Goal: Task Accomplishment & Management: Manage account settings

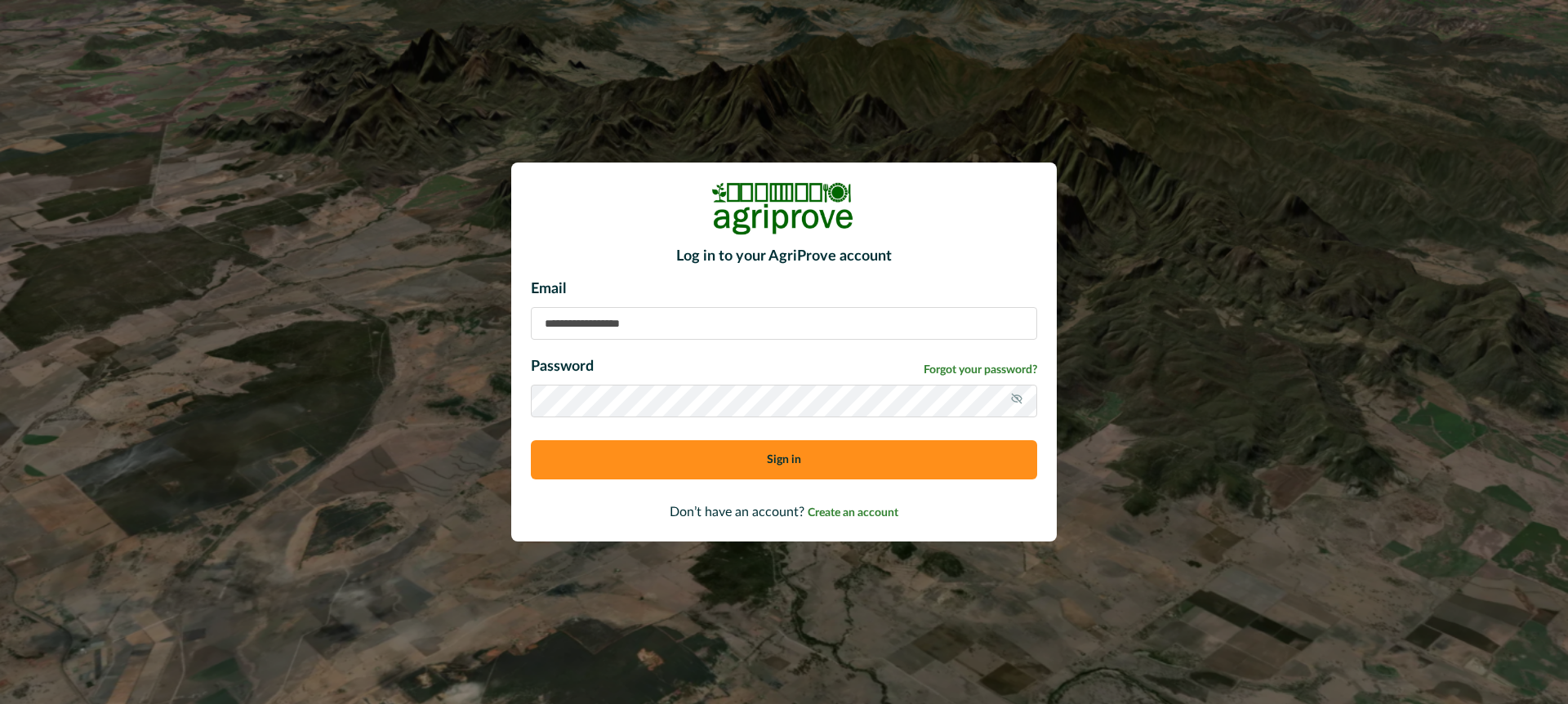
click at [585, 323] on input at bounding box center [784, 324] width 507 height 33
type input "**********"
click at [646, 457] on button "Sign in" at bounding box center [784, 459] width 507 height 39
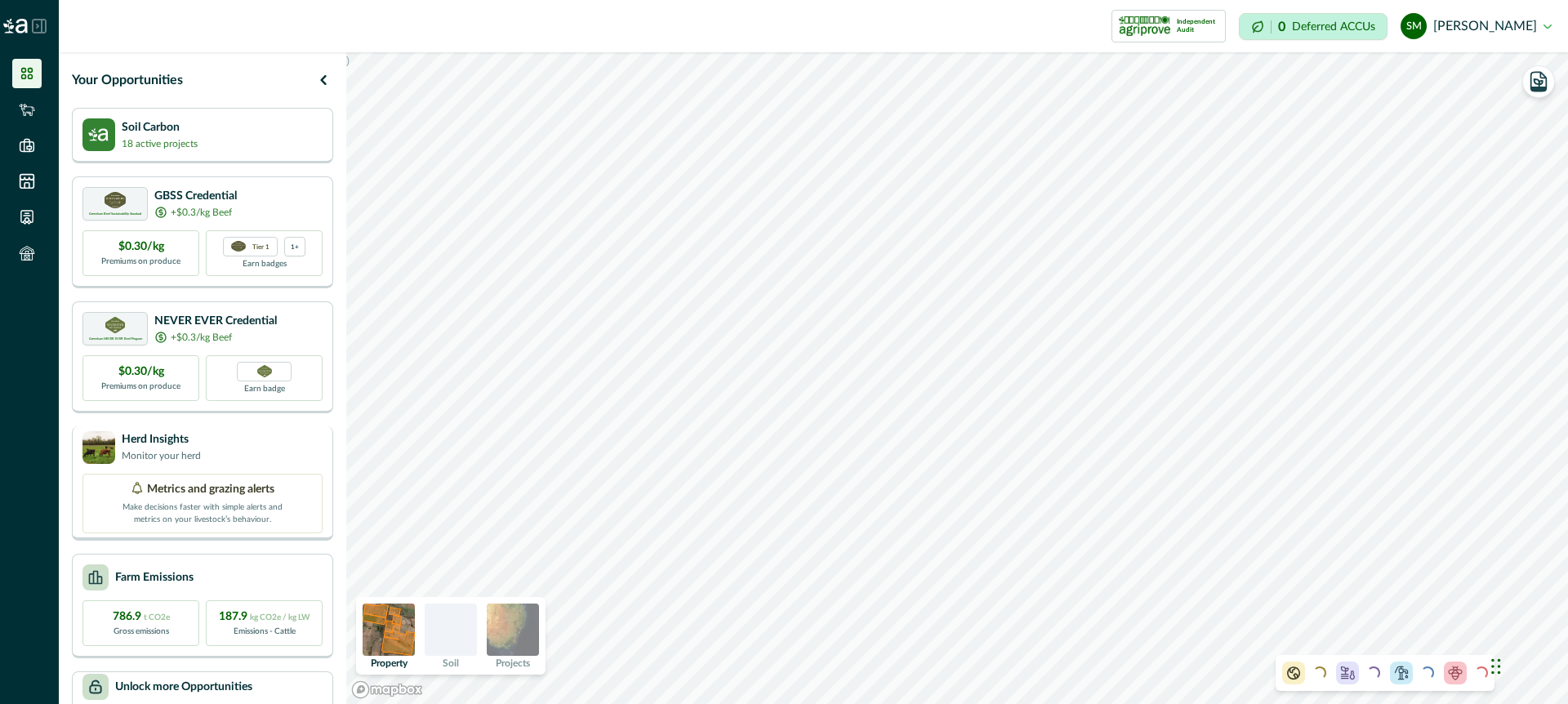
click at [275, 436] on div "Herd Insights Monitor your herd" at bounding box center [202, 447] width 240 height 33
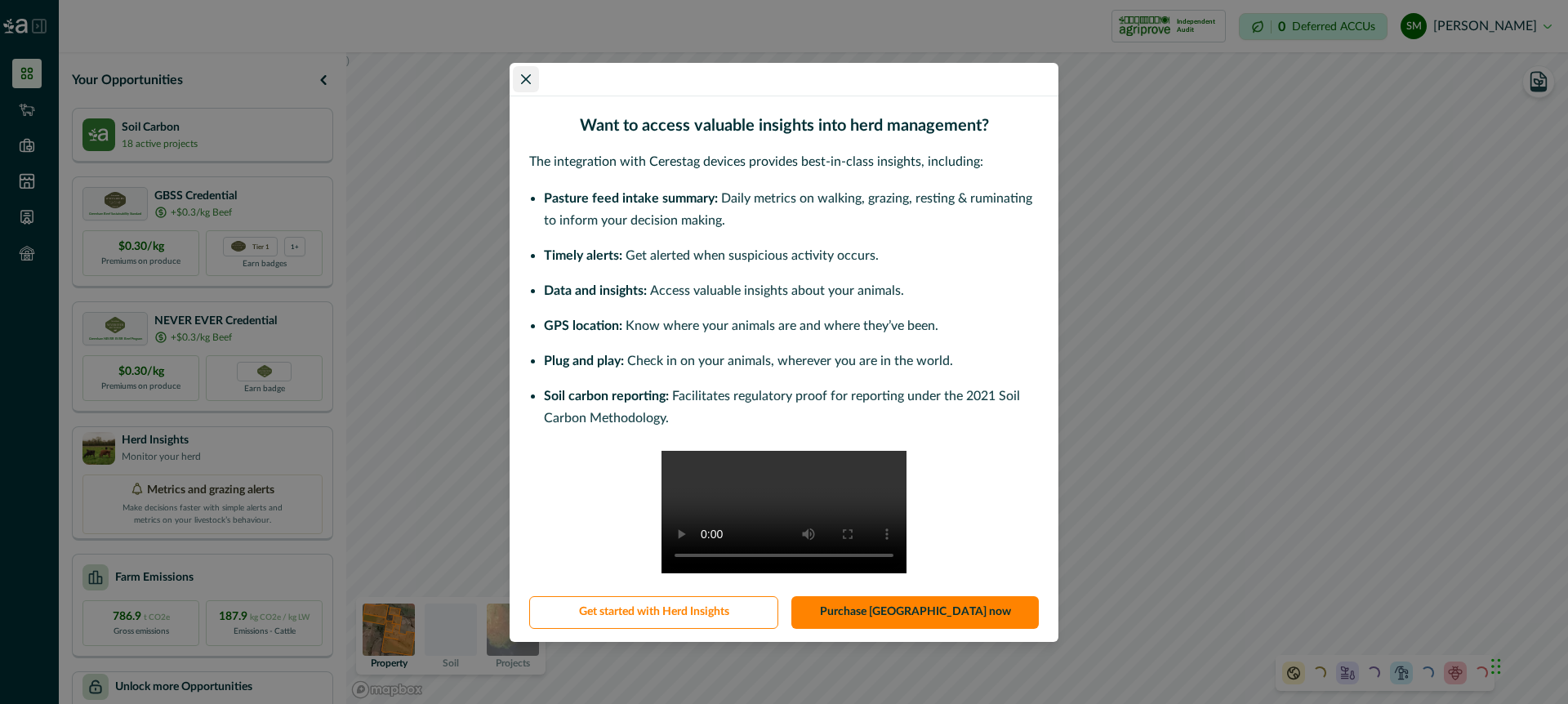
click at [526, 75] on icon "Close" at bounding box center [526, 79] width 10 height 10
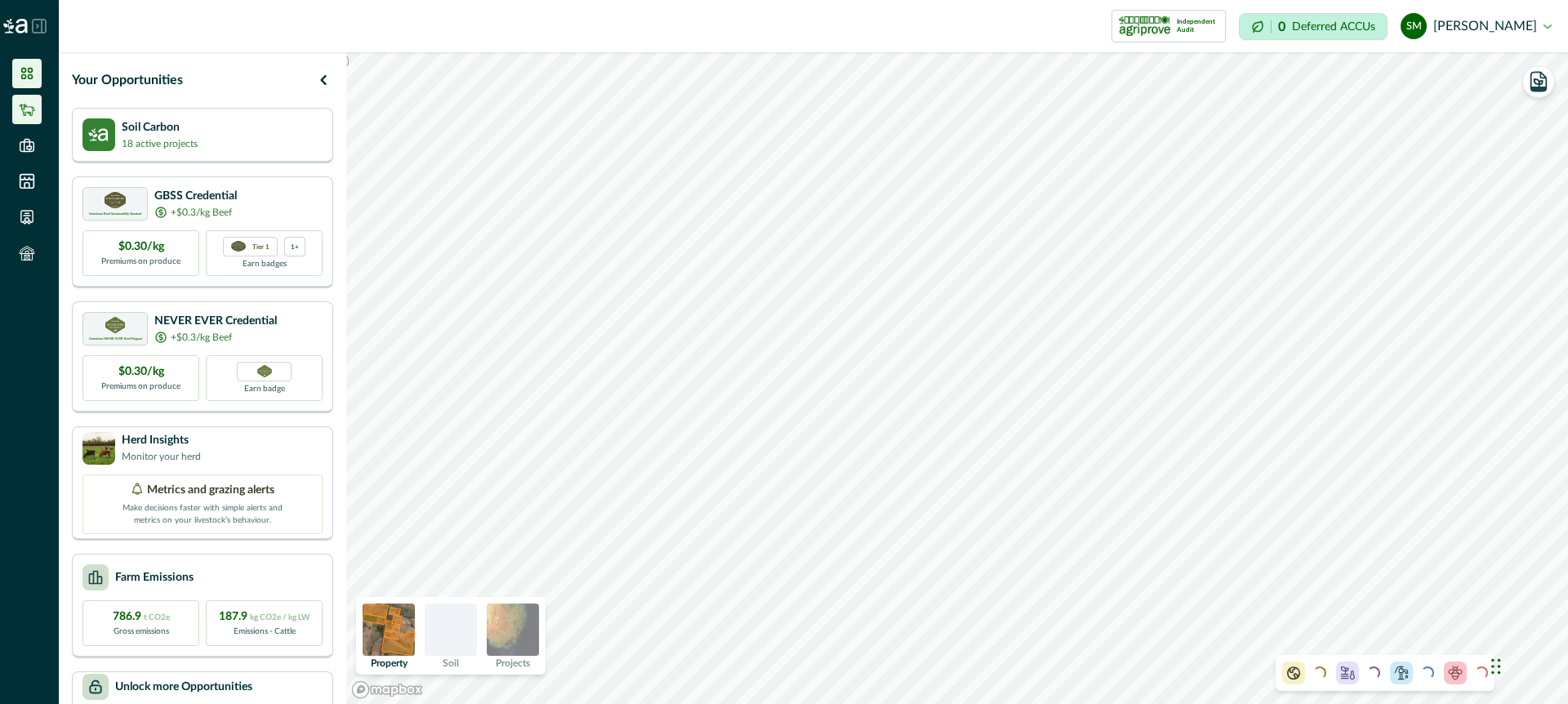
click at [32, 103] on icon at bounding box center [27, 109] width 16 height 16
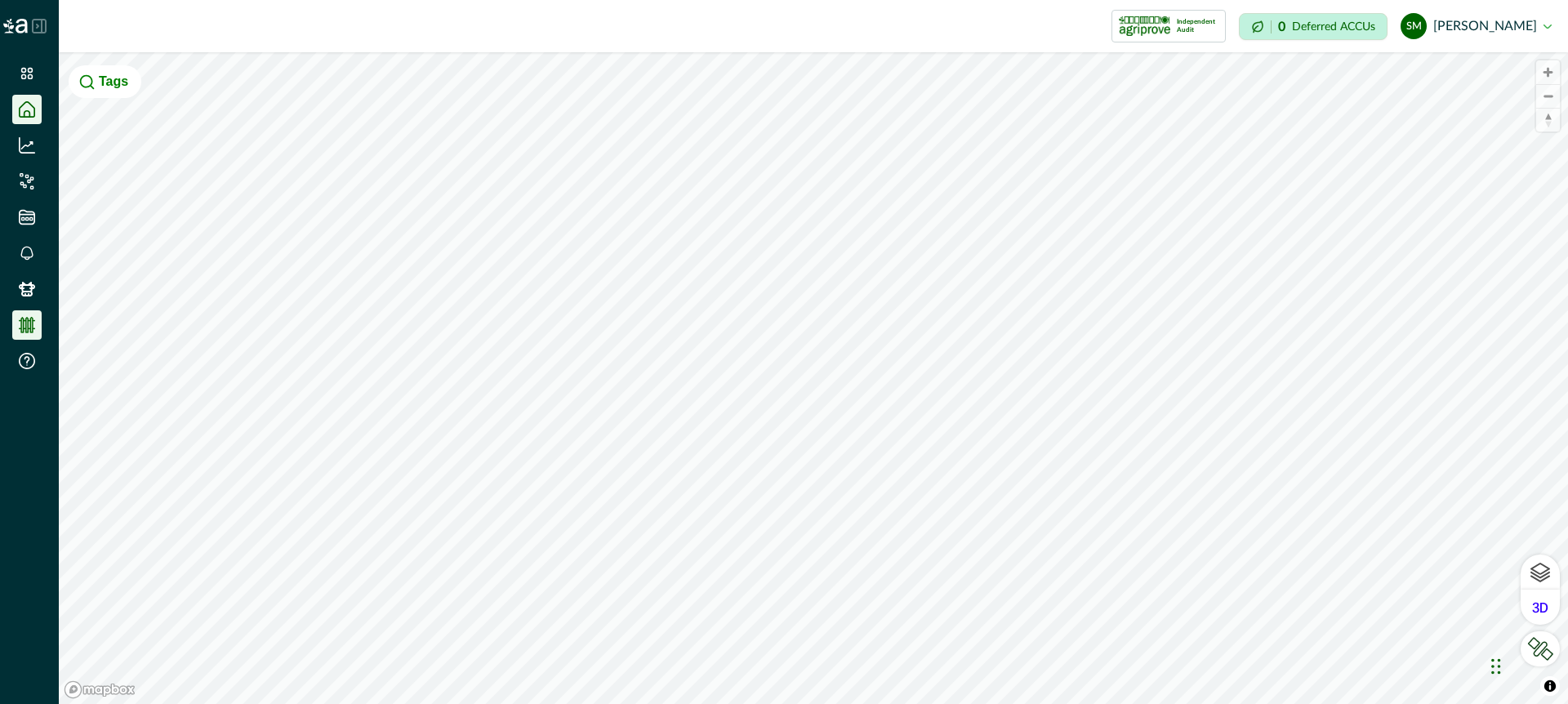
click at [31, 327] on icon at bounding box center [27, 325] width 16 height 16
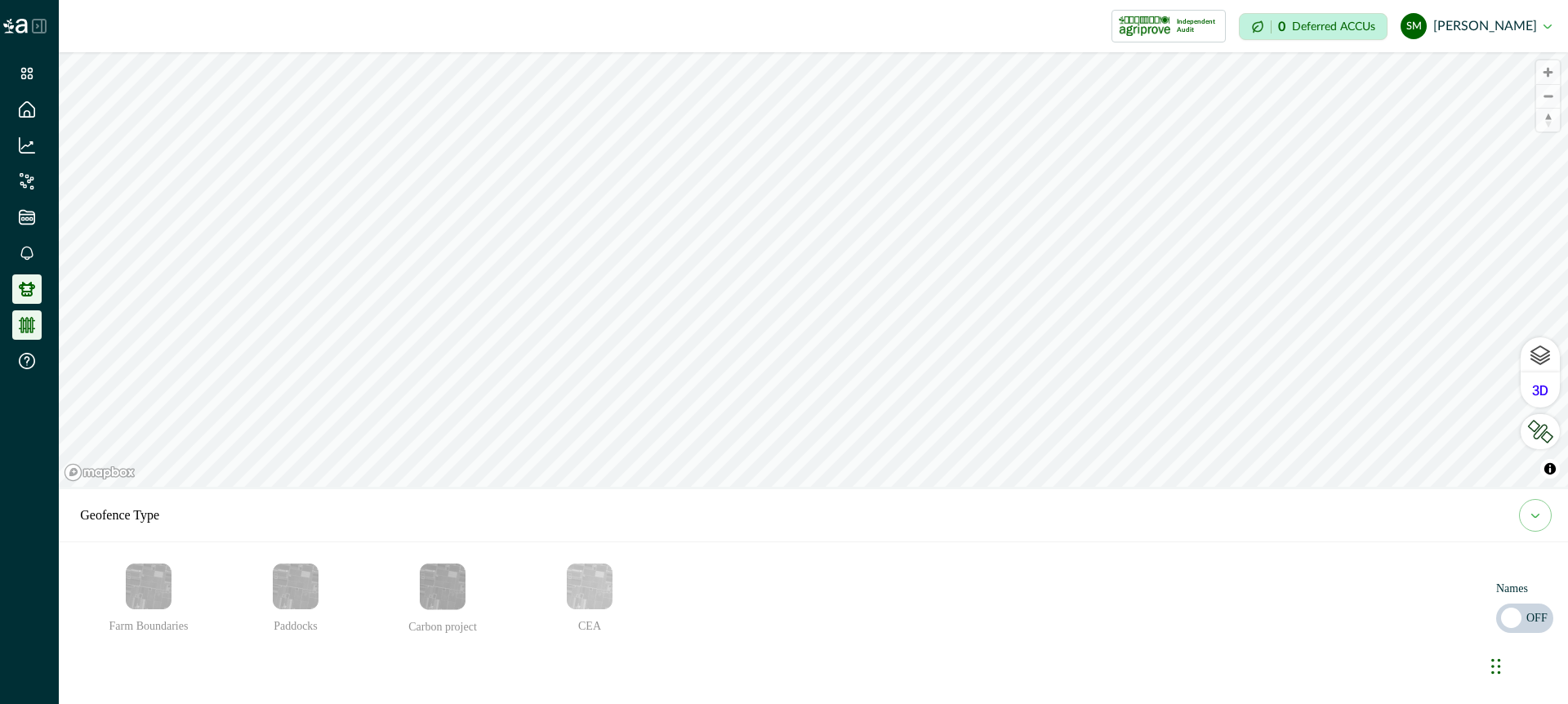
click at [28, 283] on icon at bounding box center [27, 288] width 16 height 16
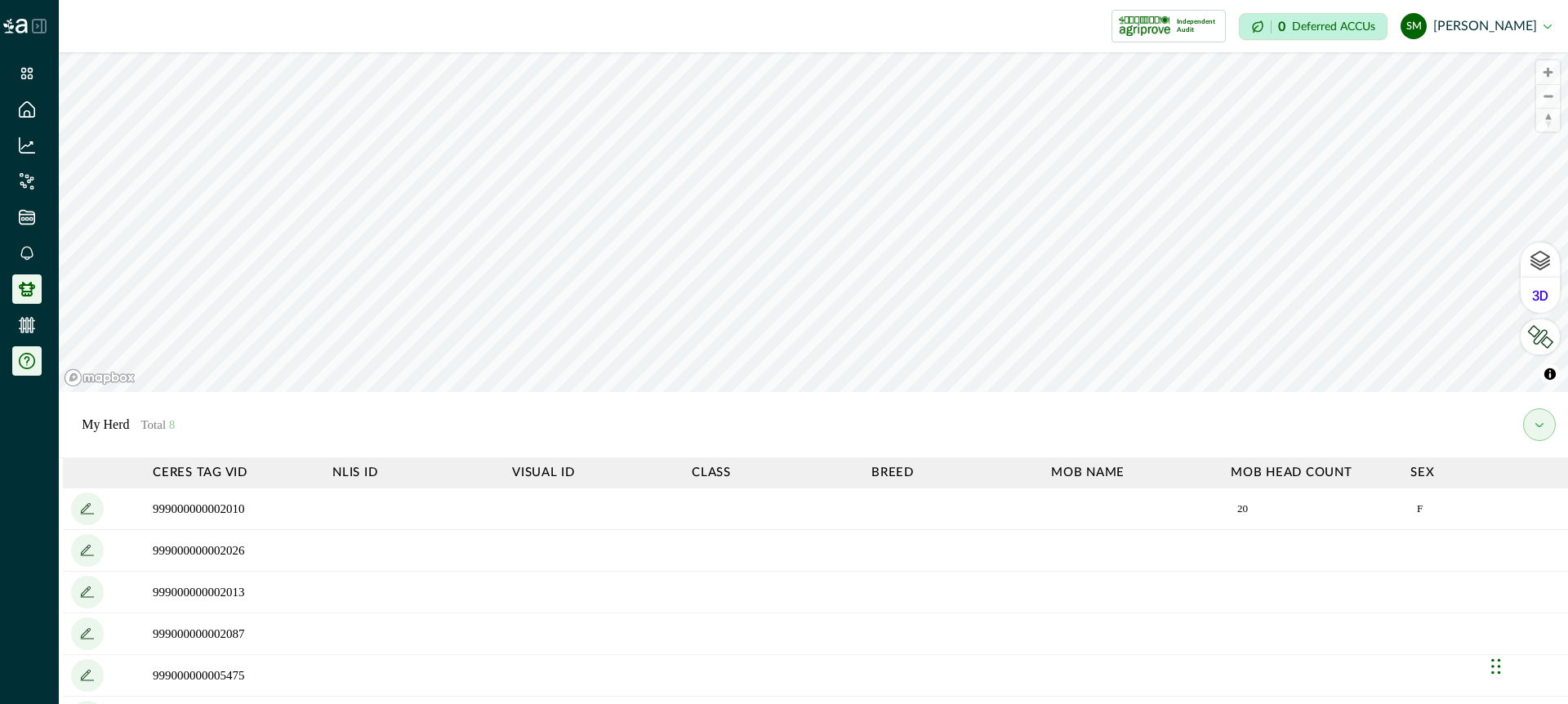
click at [27, 361] on icon at bounding box center [28, 360] width 6 height 8
click at [36, 23] on icon at bounding box center [38, 26] width 14 height 14
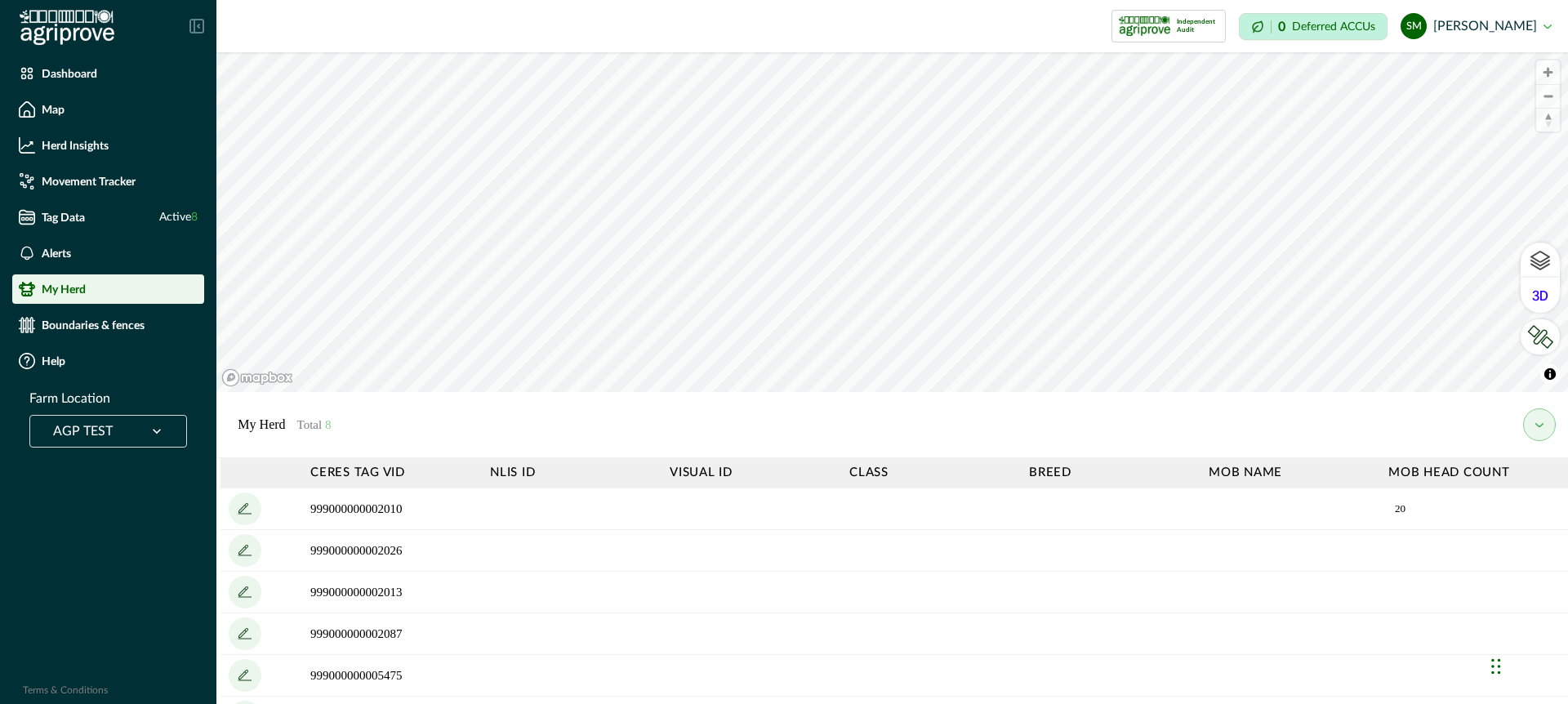
click at [133, 432] on div "AGP TEST" at bounding box center [86, 430] width 97 height 26
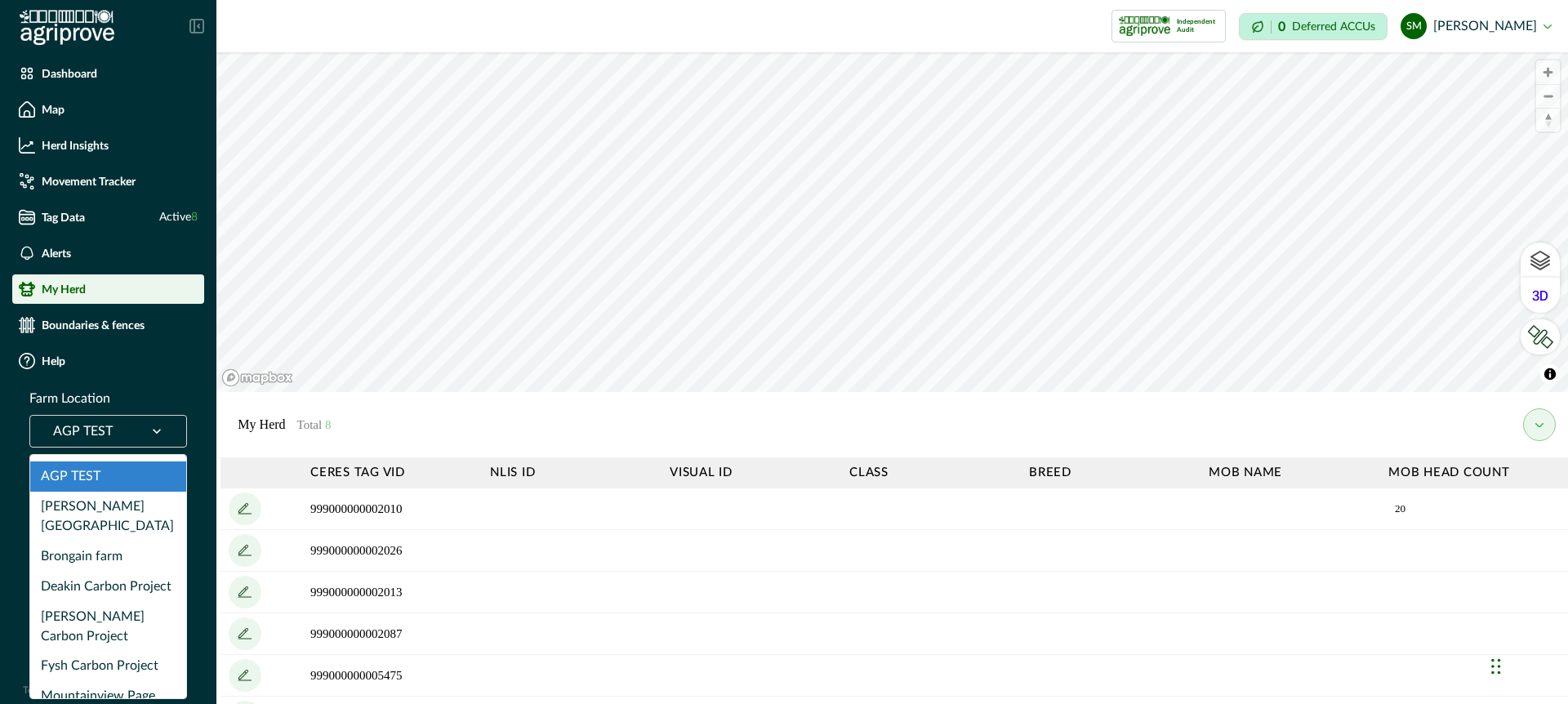
click at [78, 625] on div "Ceres Tag VID NLIS ID Visual ID Class Breed Mob name Mob head count Sex D.O.B P…" at bounding box center [784, 579] width 1568 height 246
click at [156, 433] on icon at bounding box center [156, 431] width 9 height 5
click at [124, 617] on div "Ceres Tag VID NLIS ID Visual ID Class Breed Mob name Mob head count Sex D.O.B P…" at bounding box center [784, 579] width 1568 height 246
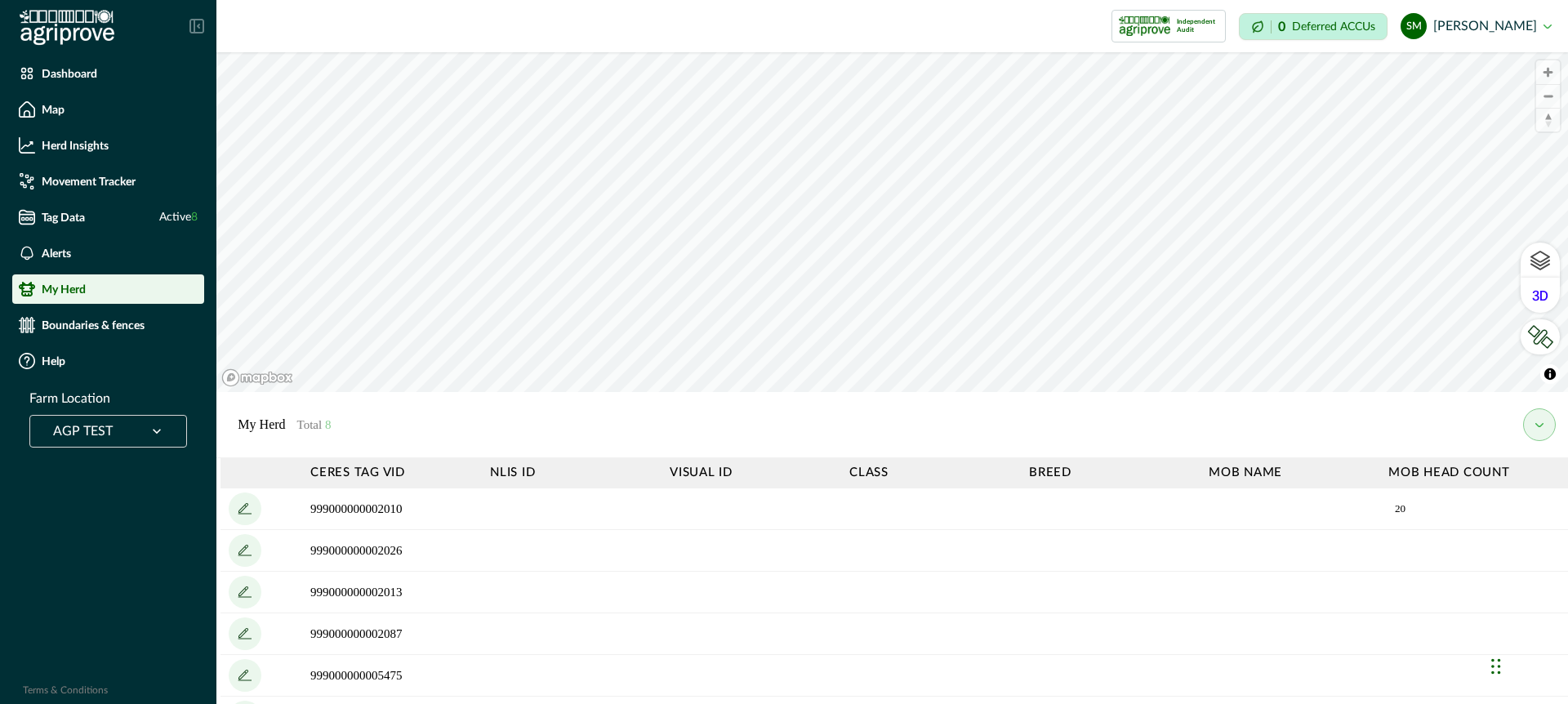
click at [156, 420] on div at bounding box center [157, 431] width 42 height 31
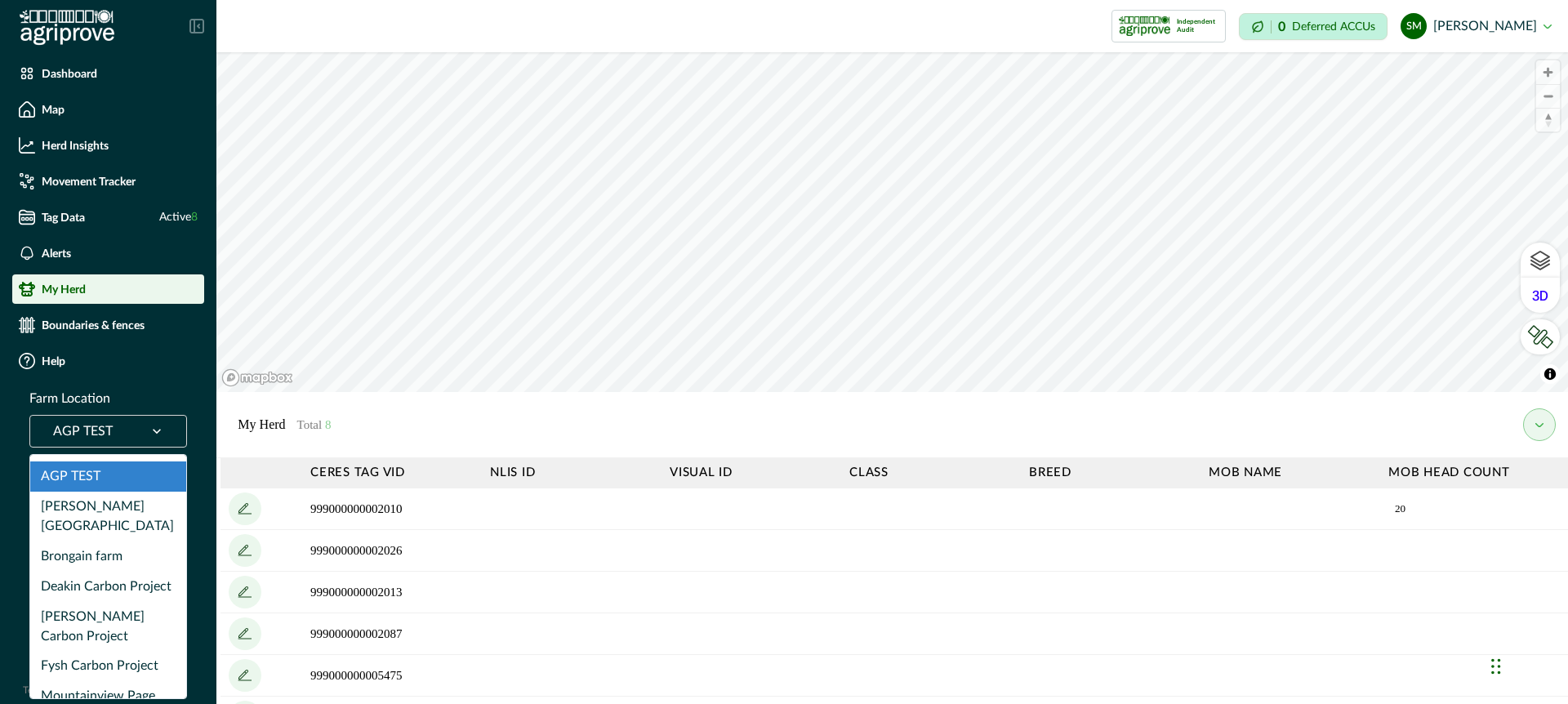
click at [114, 570] on div "Ceres Tag VID NLIS ID Visual ID Class Breed Mob name Mob head count Sex D.O.B P…" at bounding box center [784, 579] width 1568 height 246
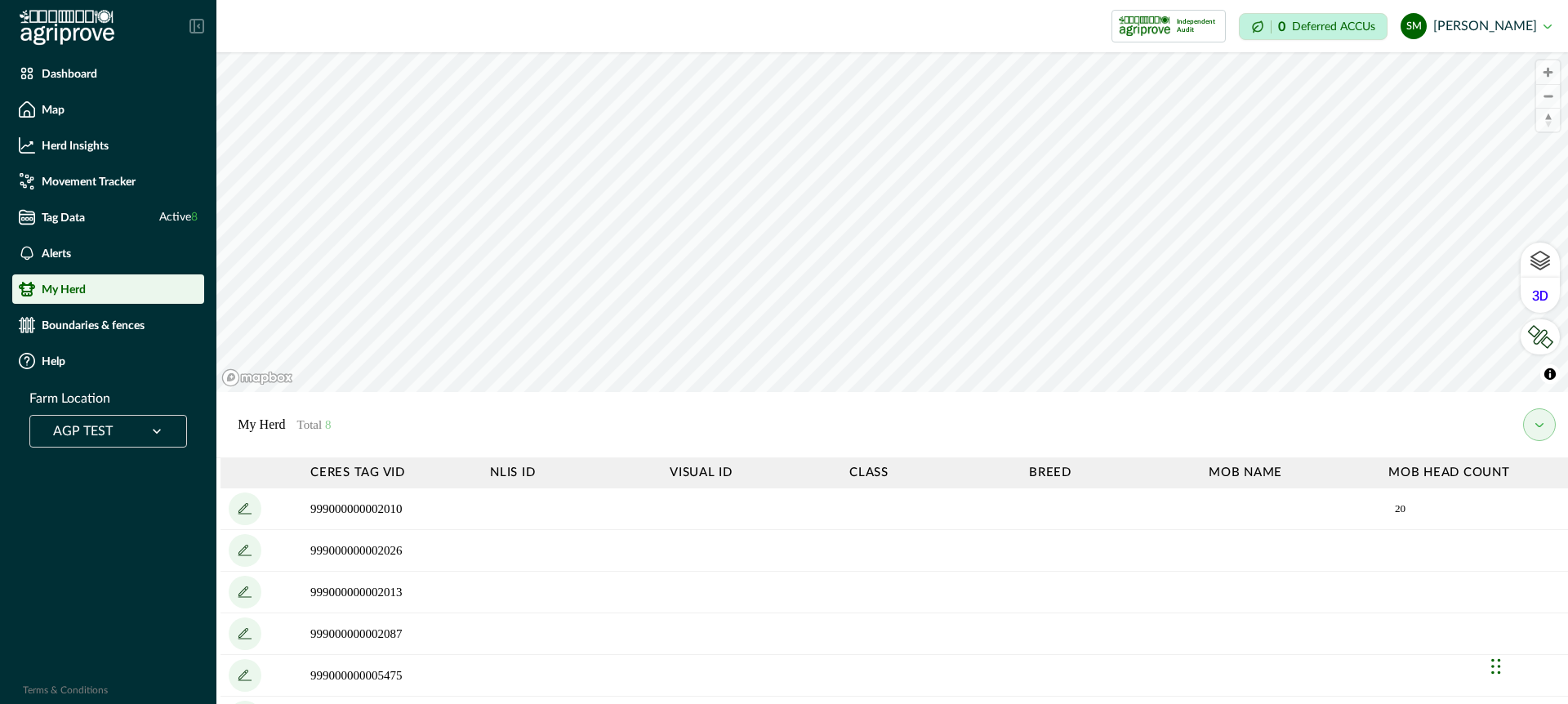
click at [1544, 426] on button "my herd" at bounding box center [1539, 424] width 33 height 33
click at [60, 112] on p "Map" at bounding box center [53, 109] width 23 height 13
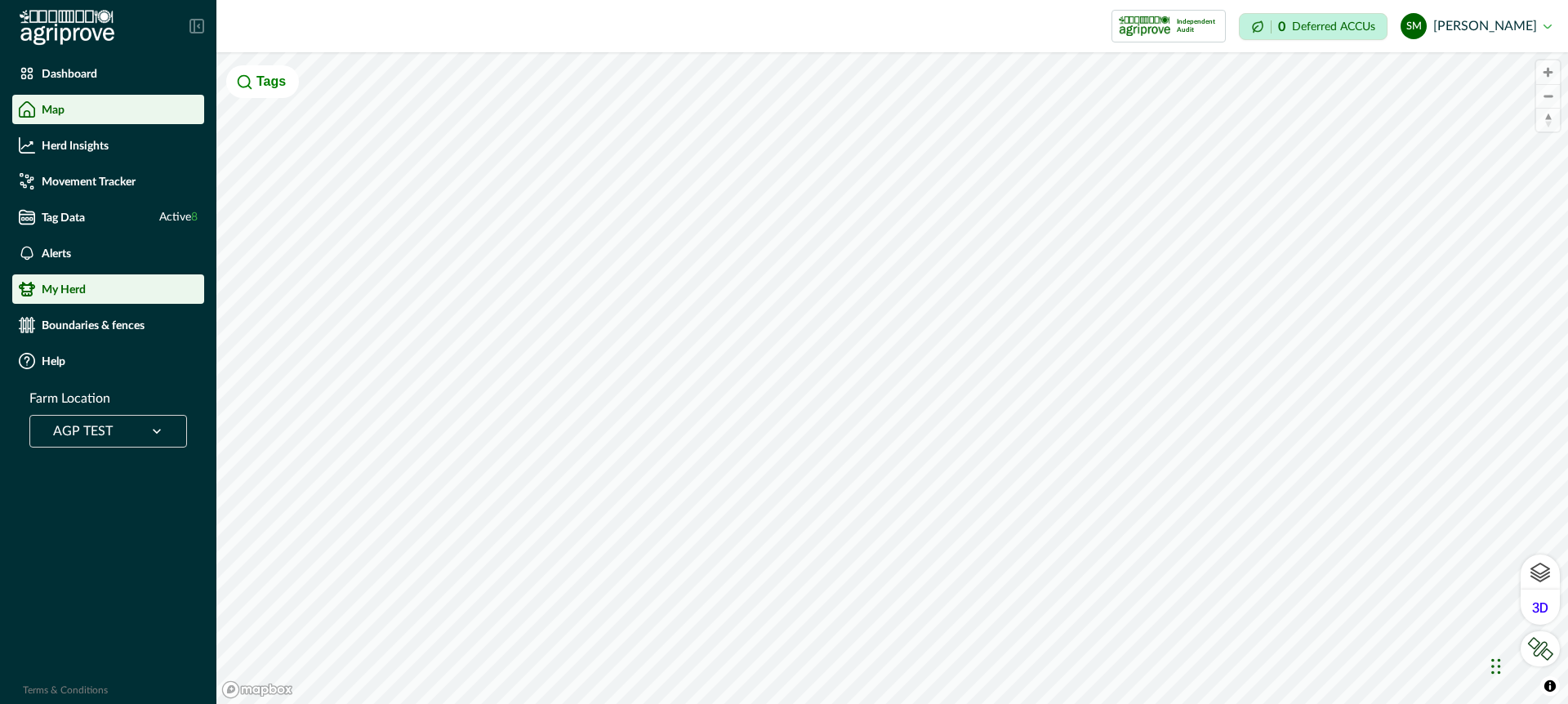
click at [73, 285] on p "My Herd" at bounding box center [63, 289] width 44 height 13
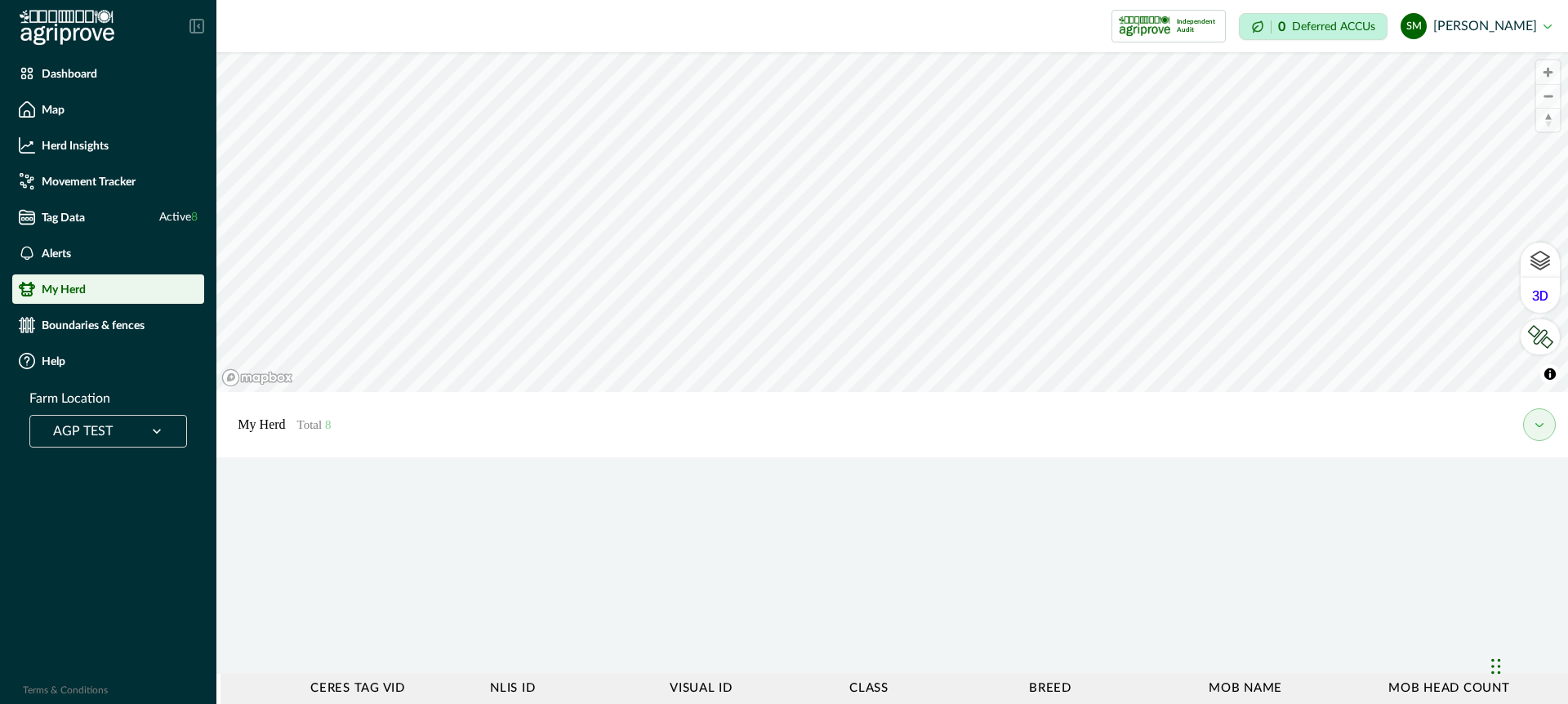
click at [1543, 420] on button "my herd" at bounding box center [1539, 424] width 33 height 33
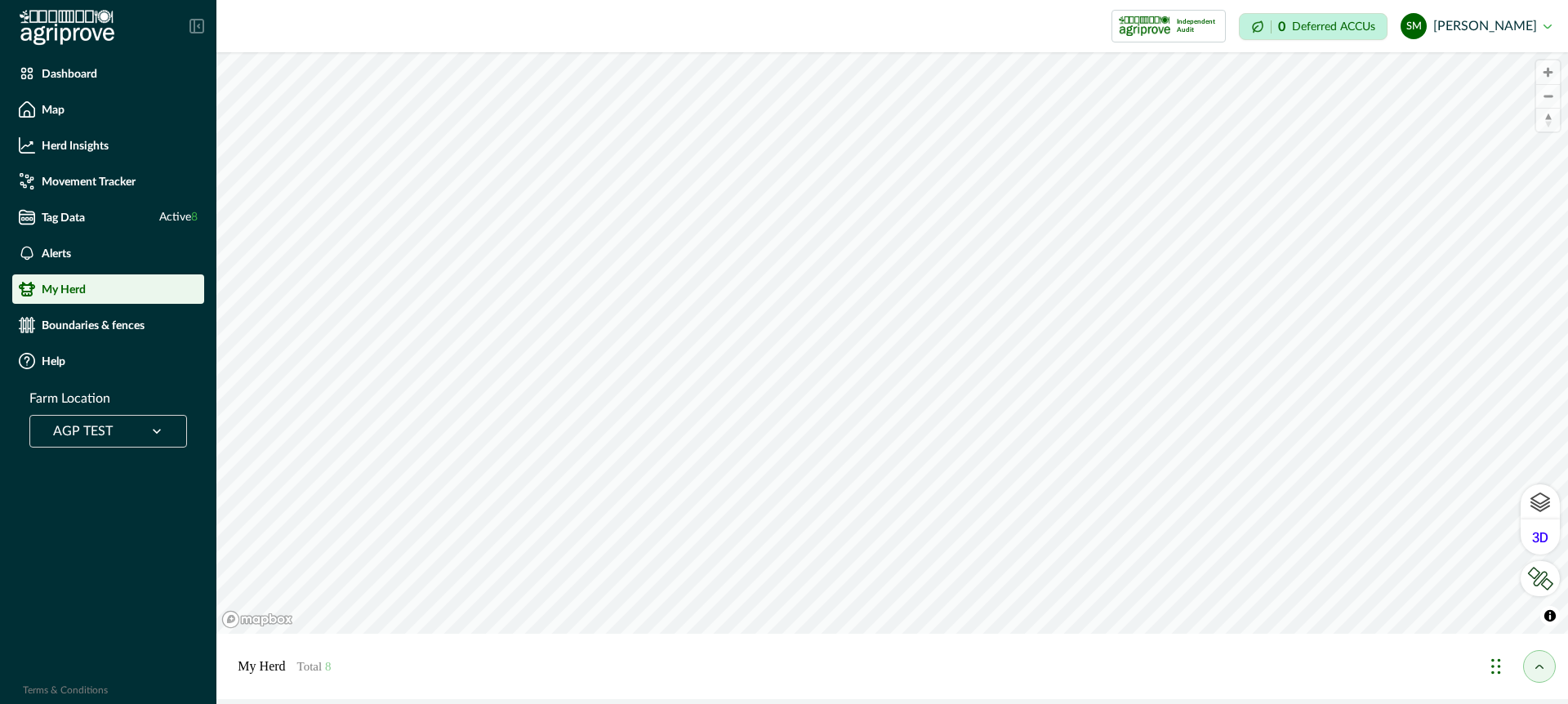
click at [1436, 683] on div "My Herd Total 8" at bounding box center [892, 667] width 1352 height 65
click at [1110, 672] on div "My Herd Total 8" at bounding box center [892, 667] width 1352 height 65
click at [61, 99] on li "Map" at bounding box center [108, 109] width 192 height 30
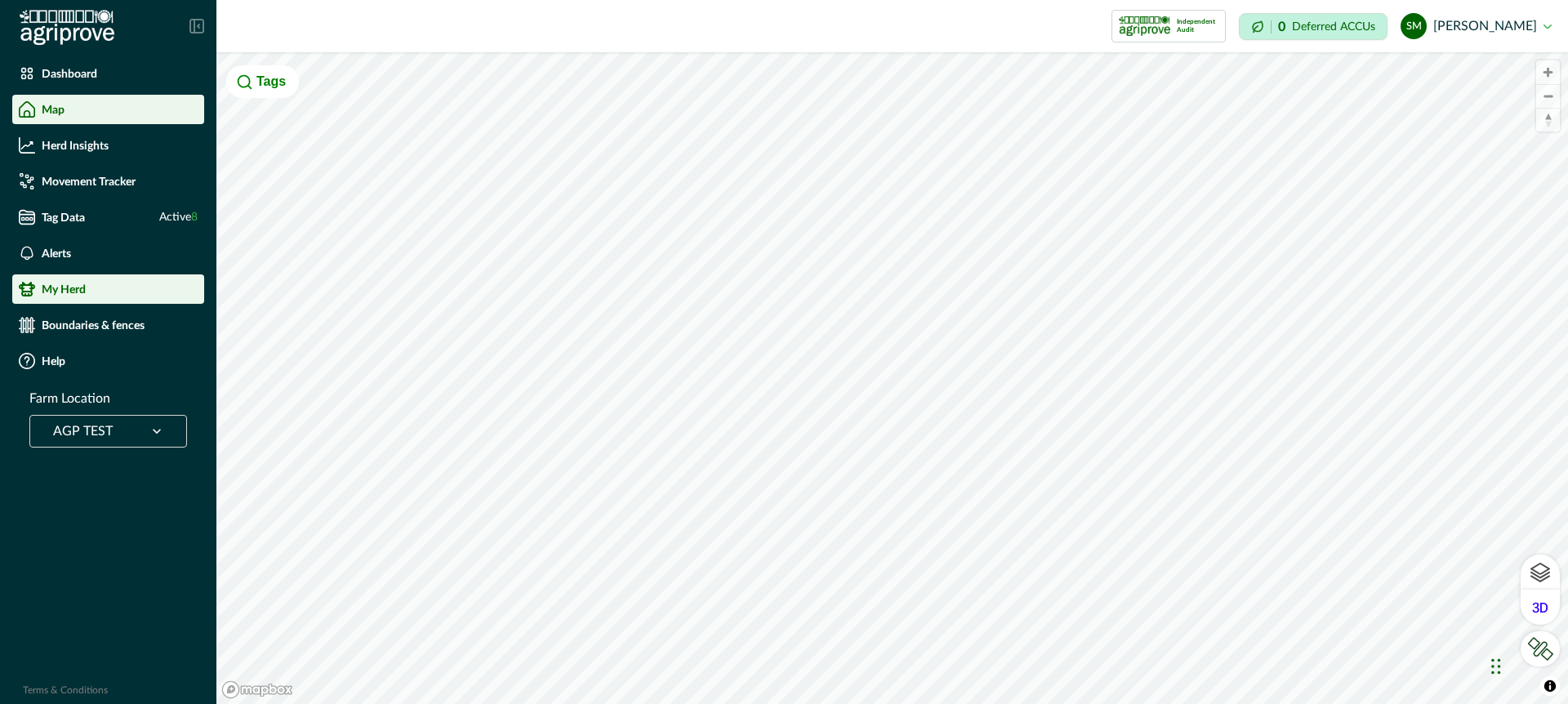
click at [70, 286] on p "My Herd" at bounding box center [63, 289] width 44 height 13
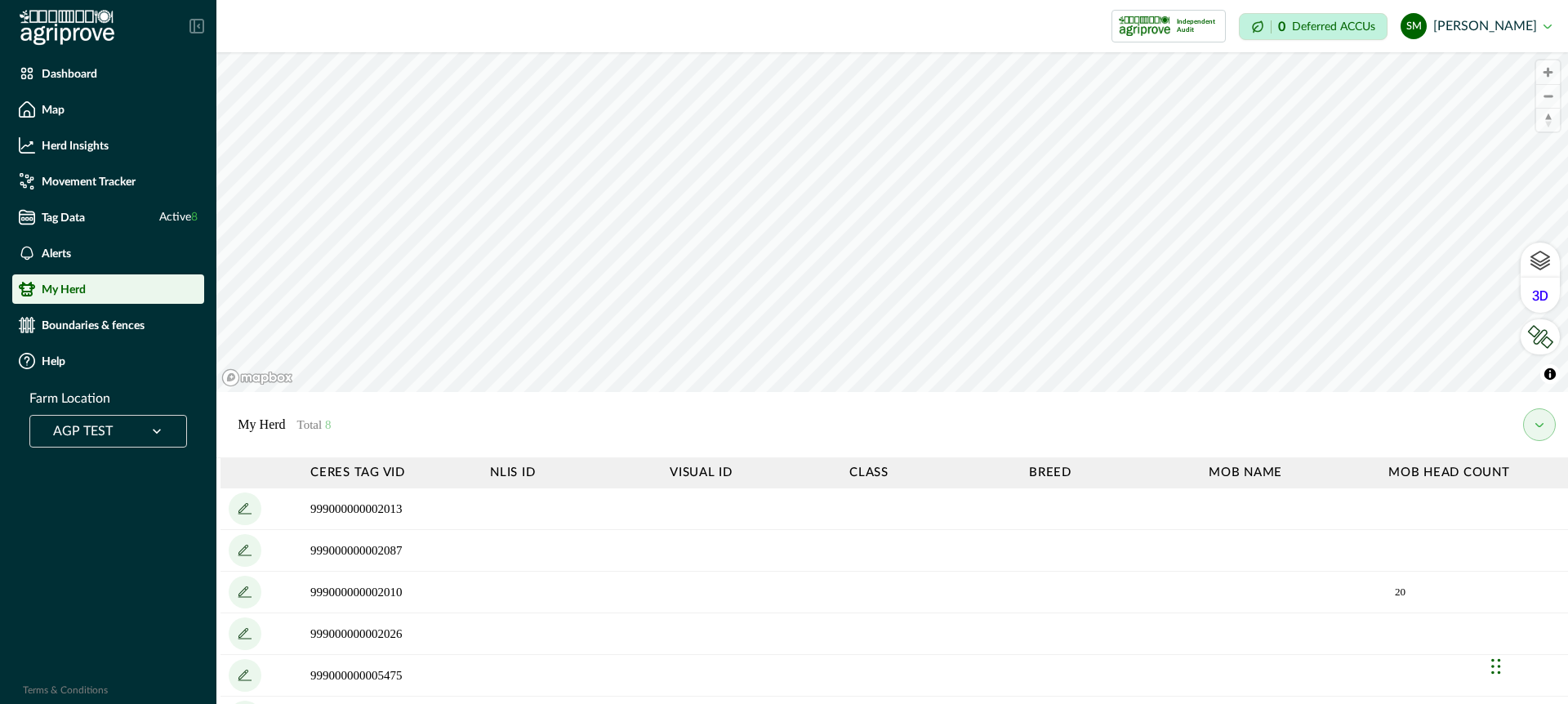
click at [445, 507] on td "999000000002013" at bounding box center [392, 509] width 180 height 41
click at [433, 544] on td "999000000002087" at bounding box center [392, 550] width 180 height 41
click at [367, 548] on td "999000000002087" at bounding box center [392, 550] width 180 height 41
click at [244, 545] on icon "add" at bounding box center [244, 550] width 26 height 26
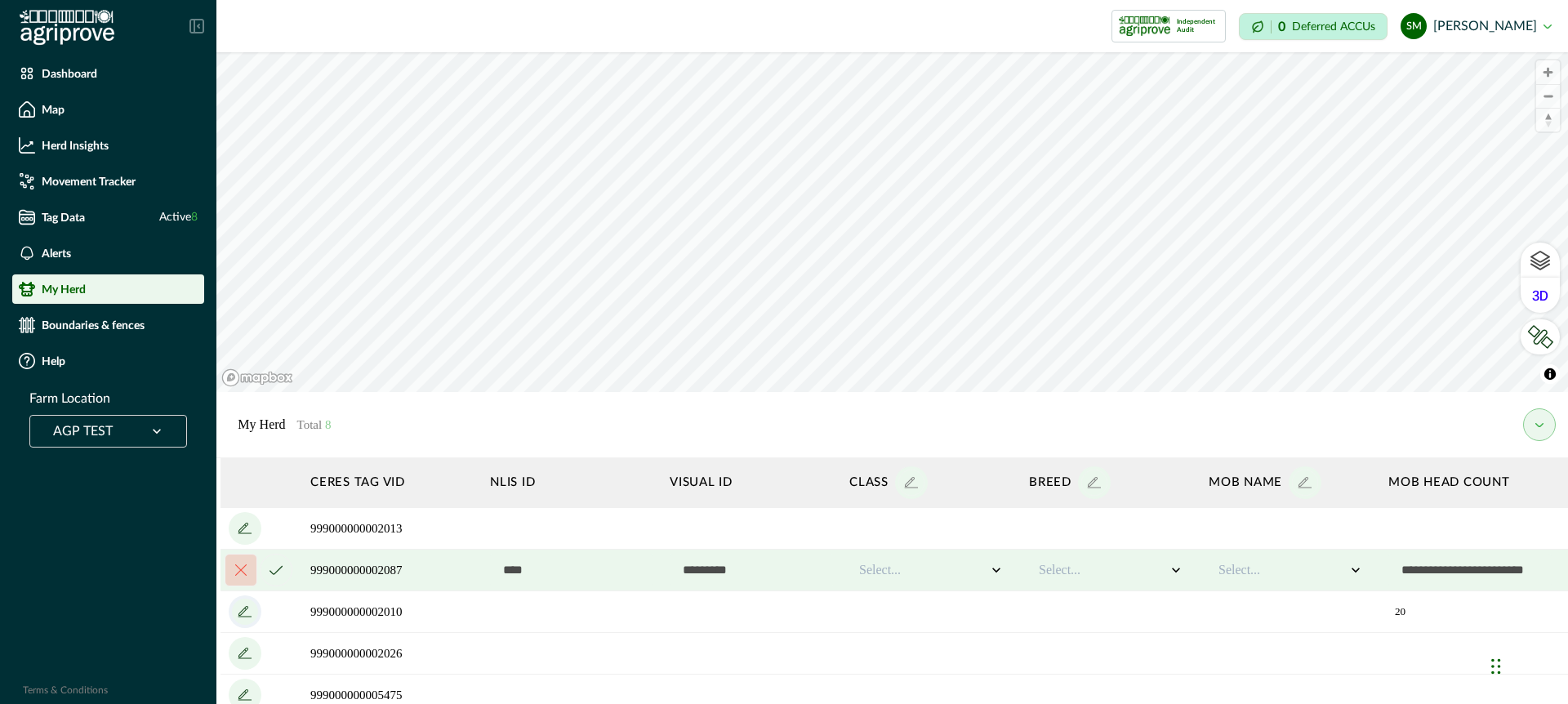
click at [243, 606] on icon "add" at bounding box center [244, 611] width 26 height 26
